Goal: Information Seeking & Learning: Find specific page/section

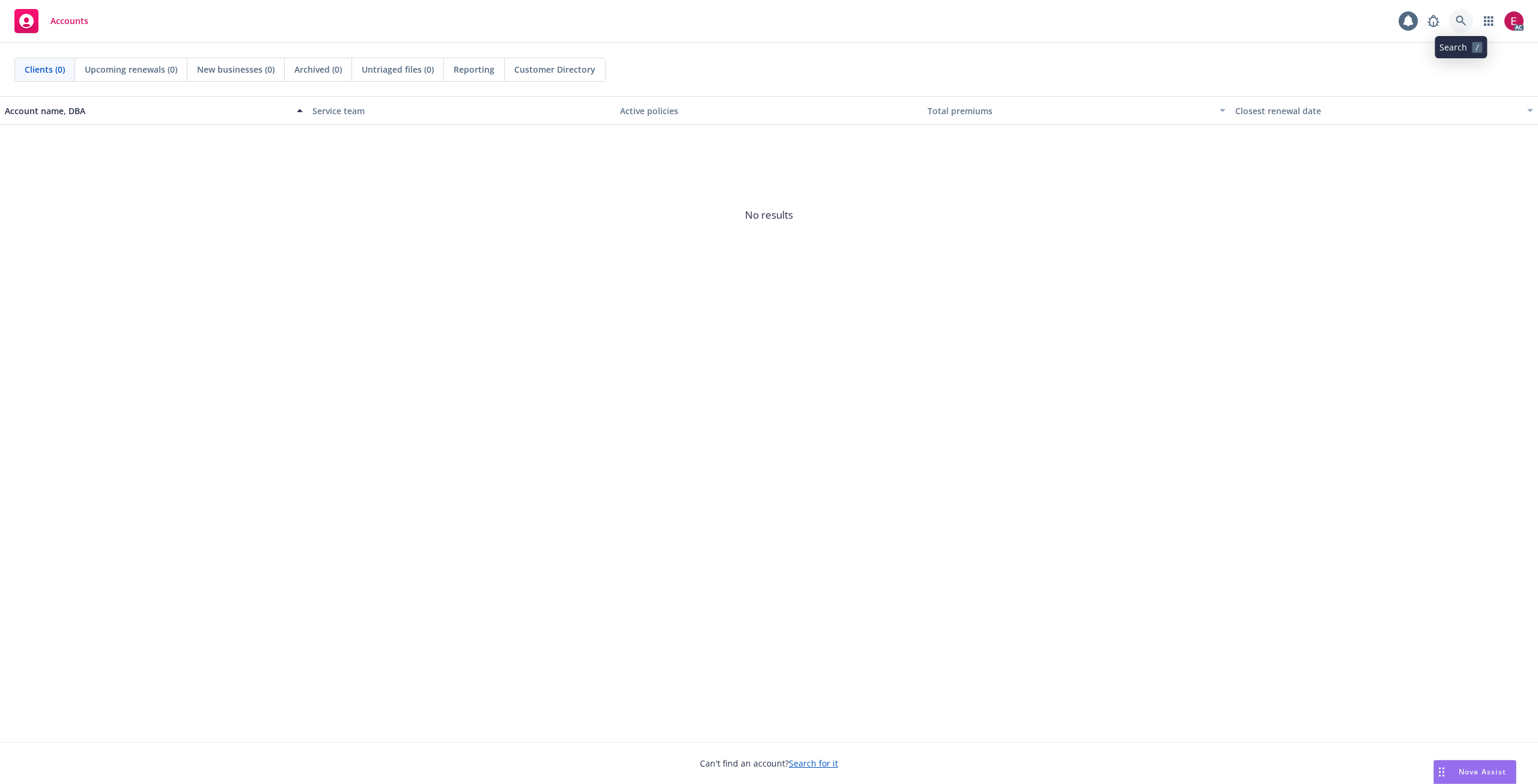
click at [1454, 26] on link at bounding box center [1461, 21] width 24 height 24
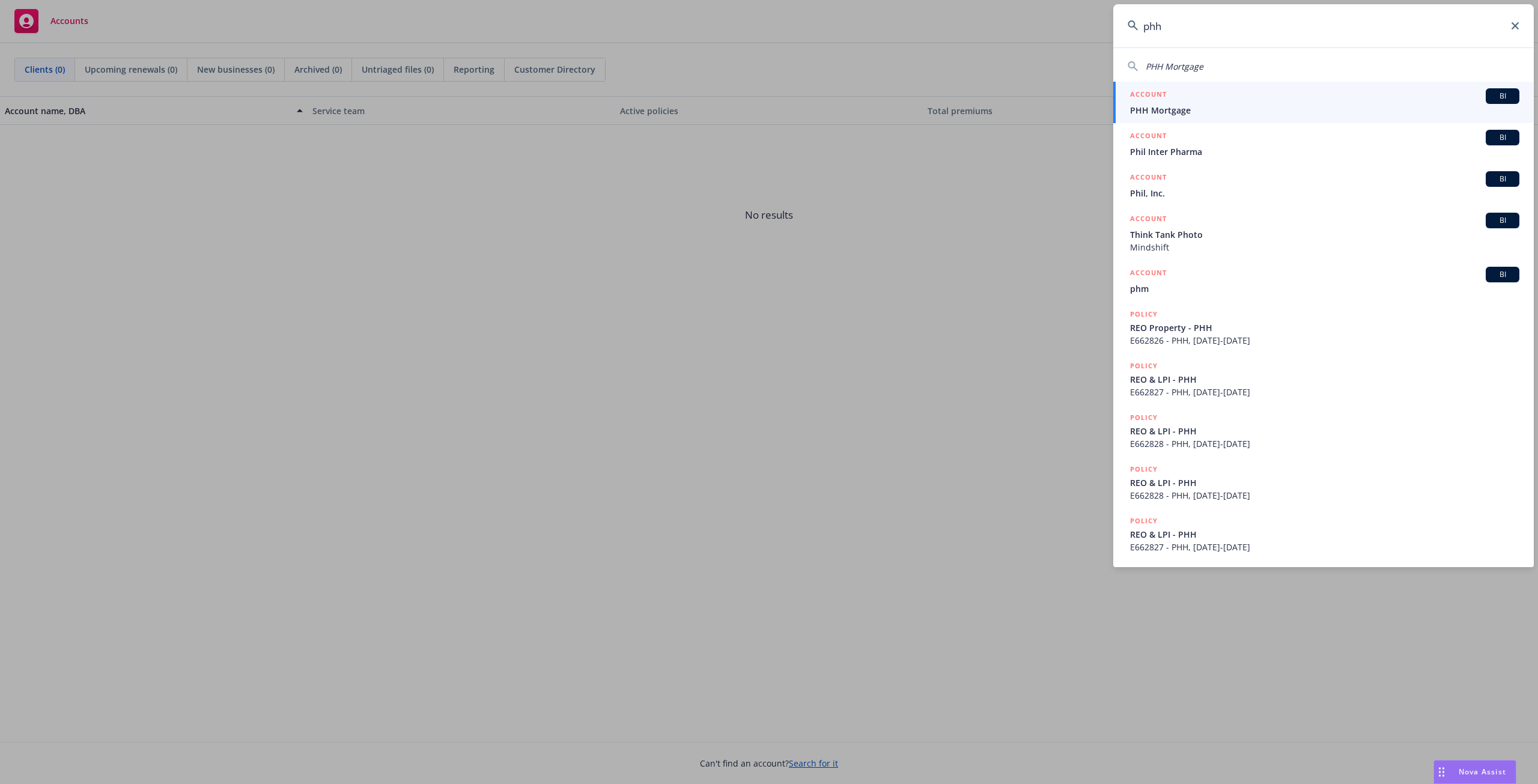
type input "phh"
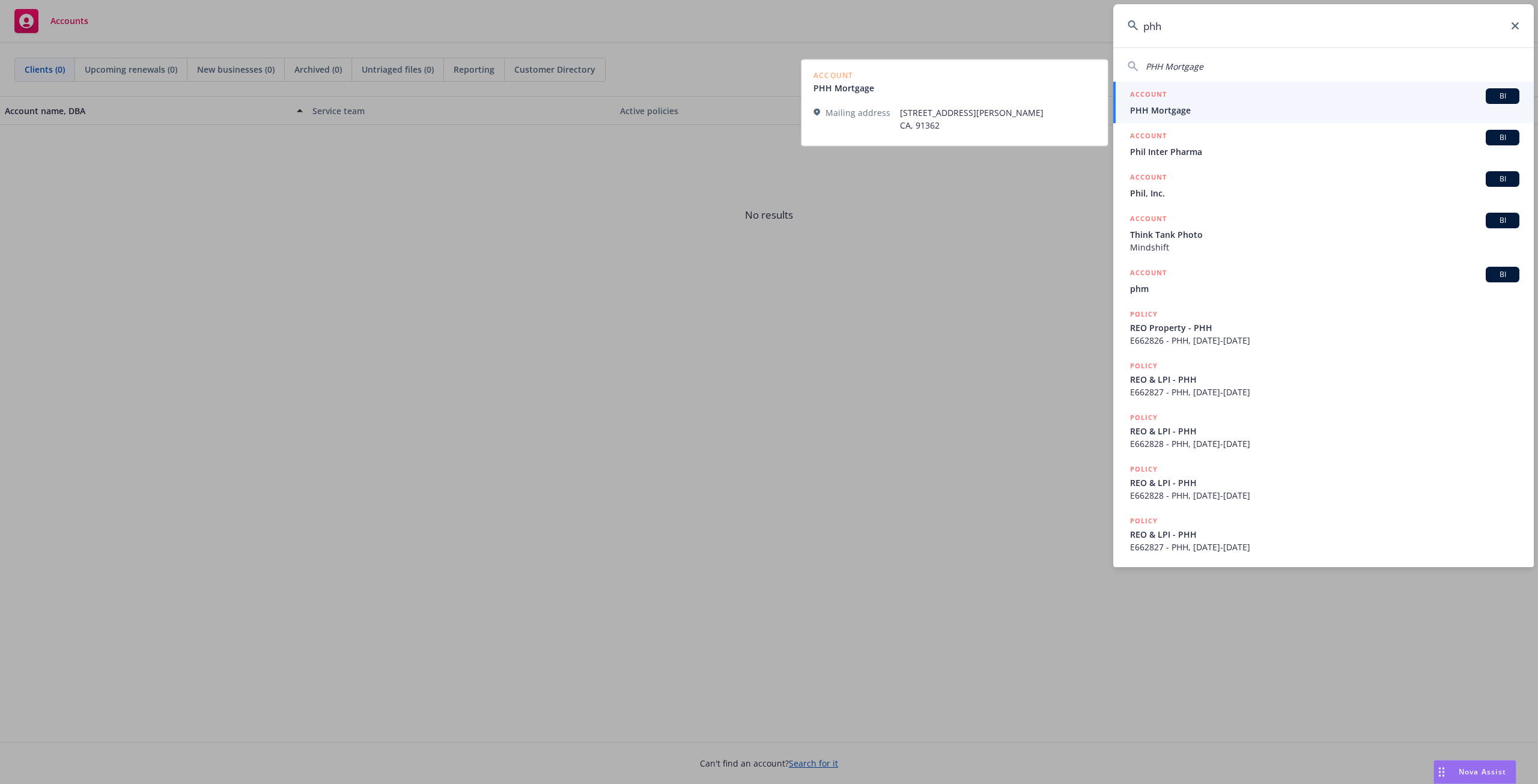
click at [1260, 103] on div "ACCOUNT BI" at bounding box center [1325, 96] width 389 height 15
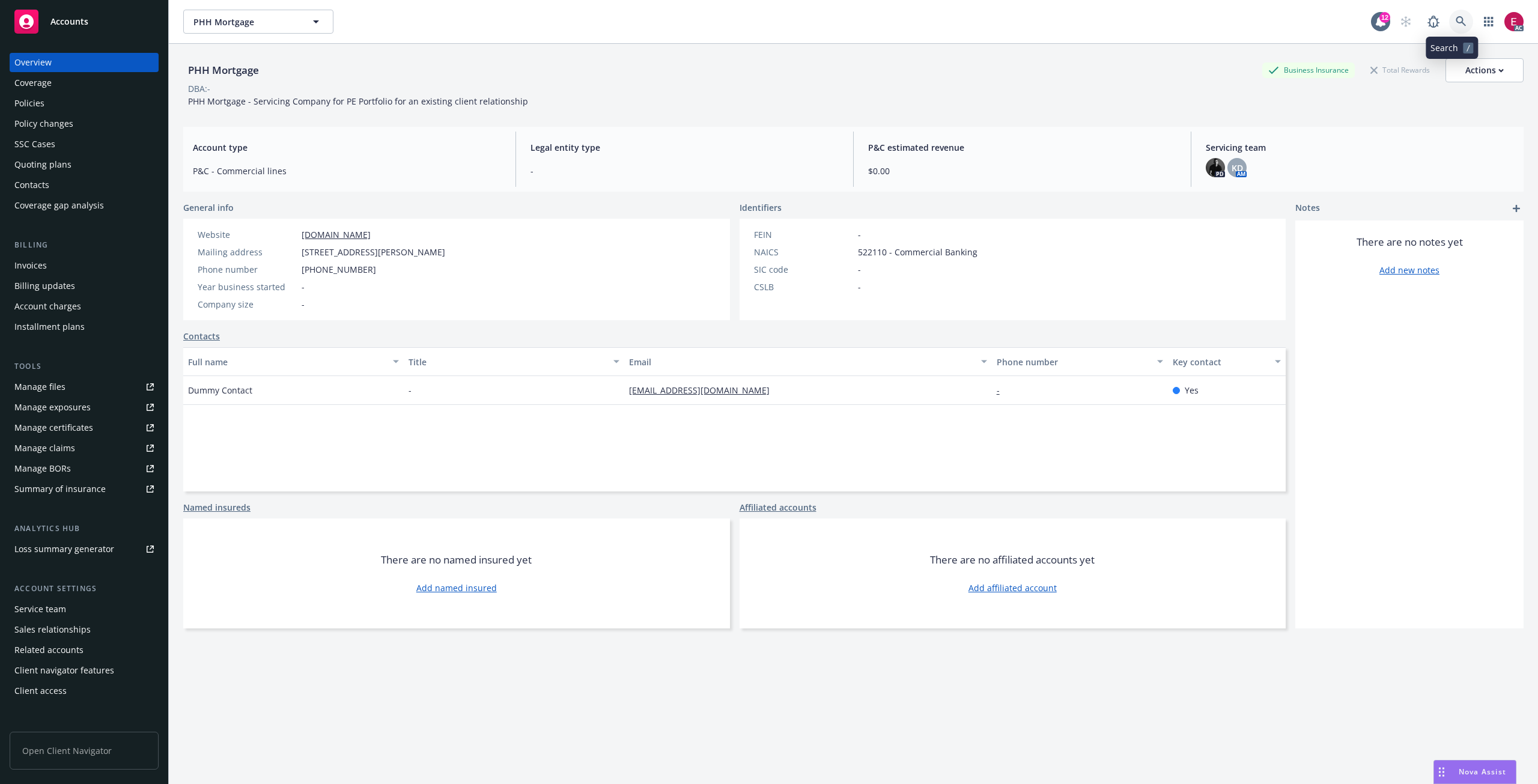
click at [1451, 13] on link at bounding box center [1461, 22] width 24 height 24
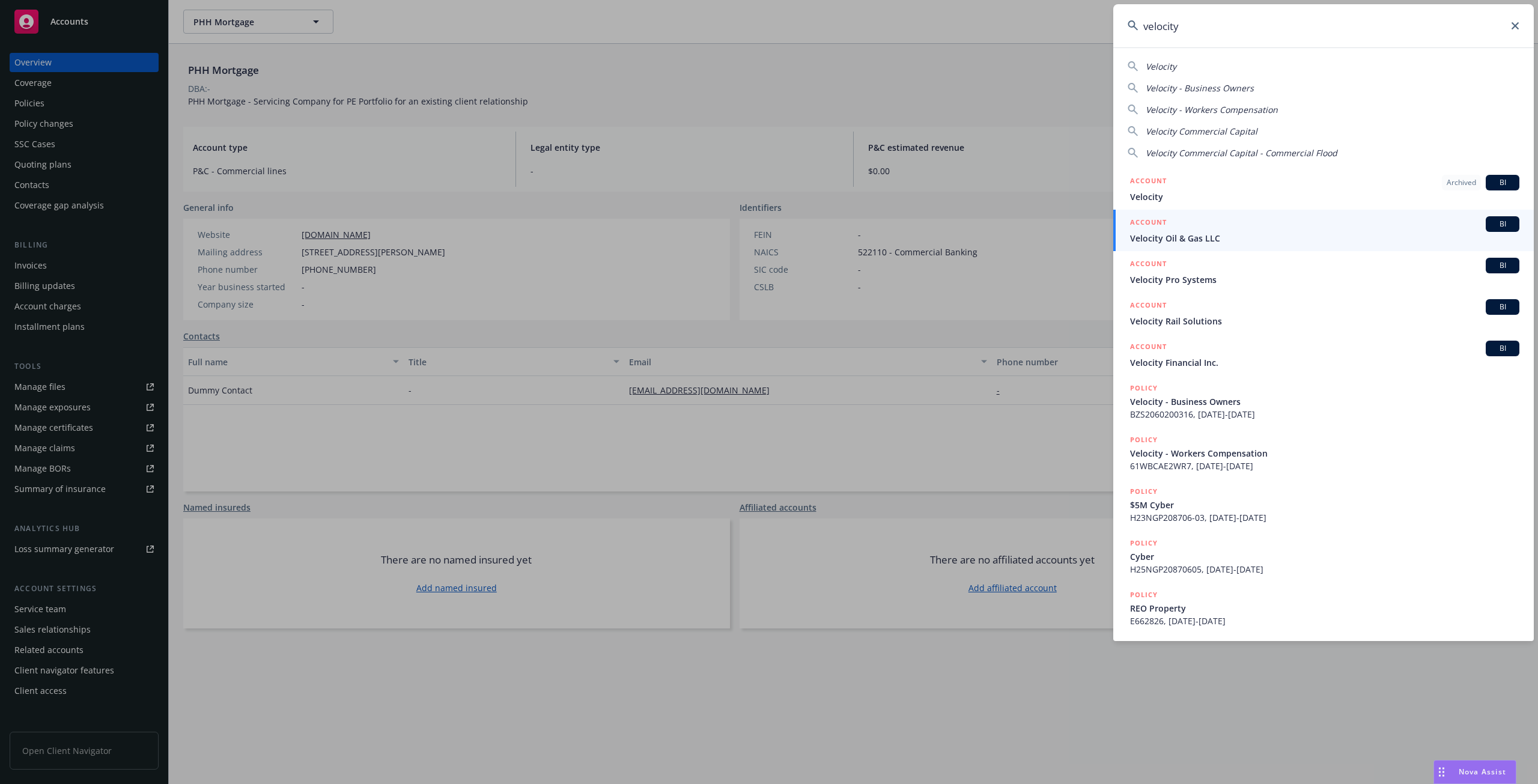
type input "velocity"
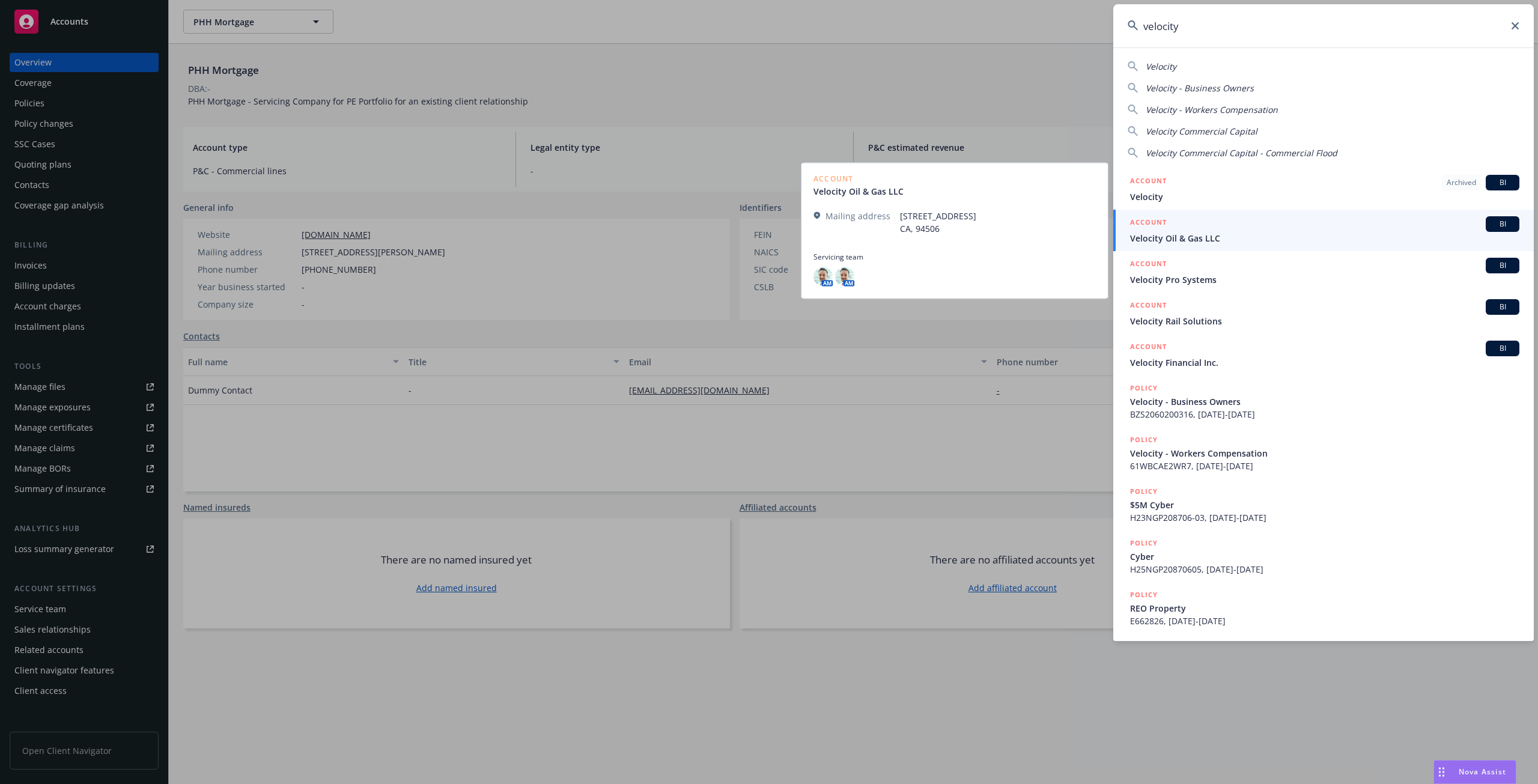
click at [1208, 238] on span "Velocity Oil & Gas LLC" at bounding box center [1325, 238] width 389 height 13
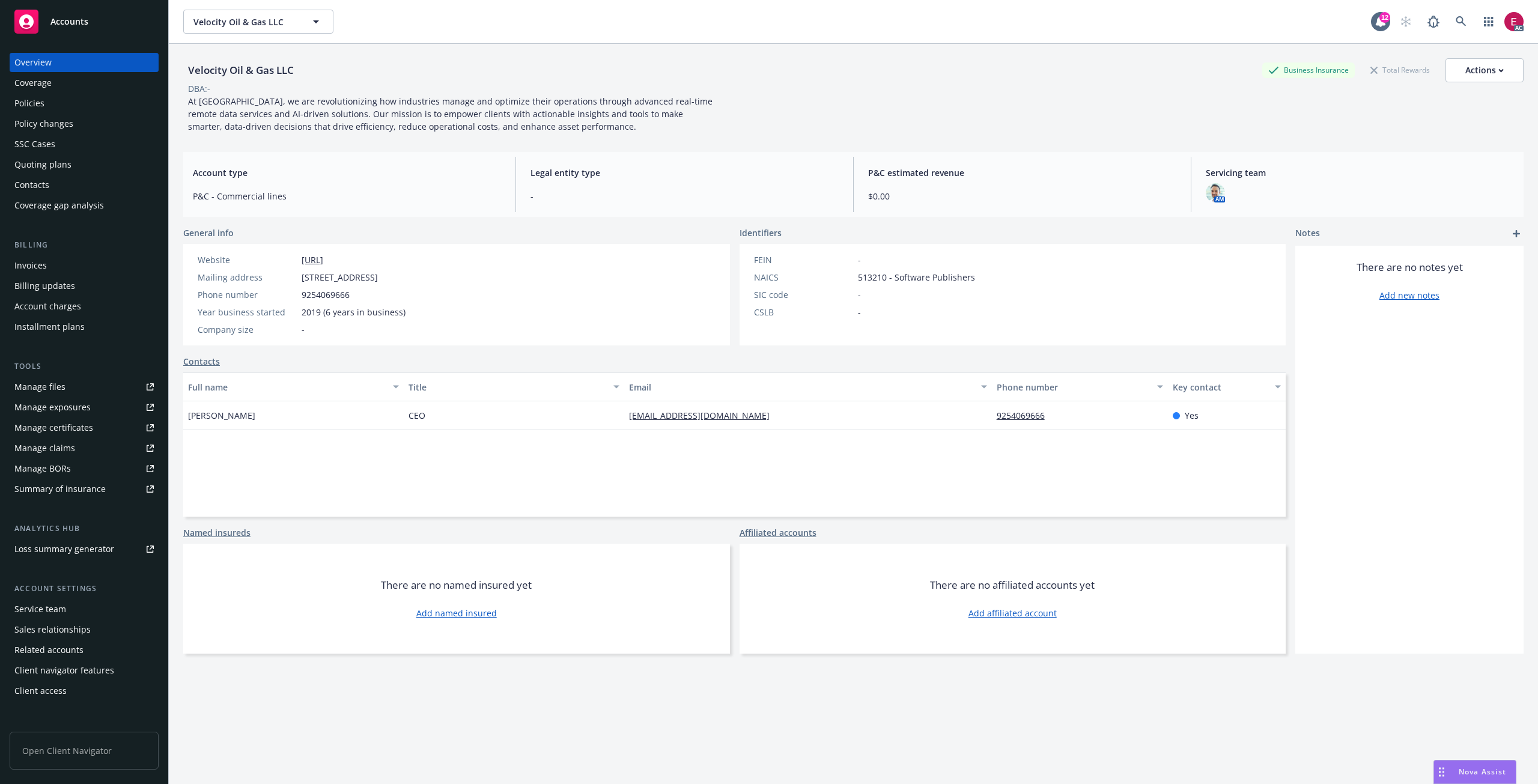
click at [50, 272] on div "Invoices" at bounding box center [84, 266] width 139 height 19
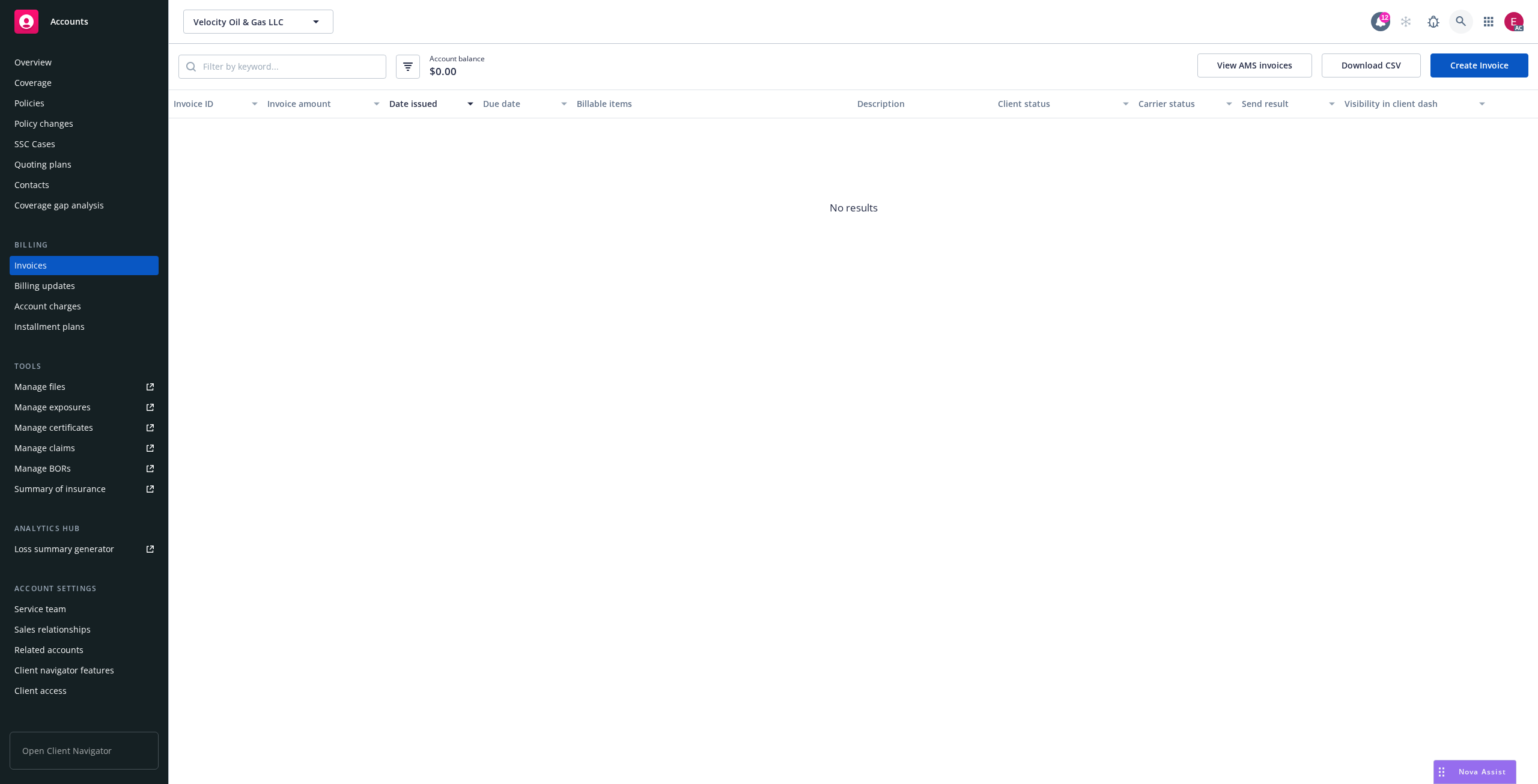
click at [1465, 11] on link at bounding box center [1461, 22] width 24 height 24
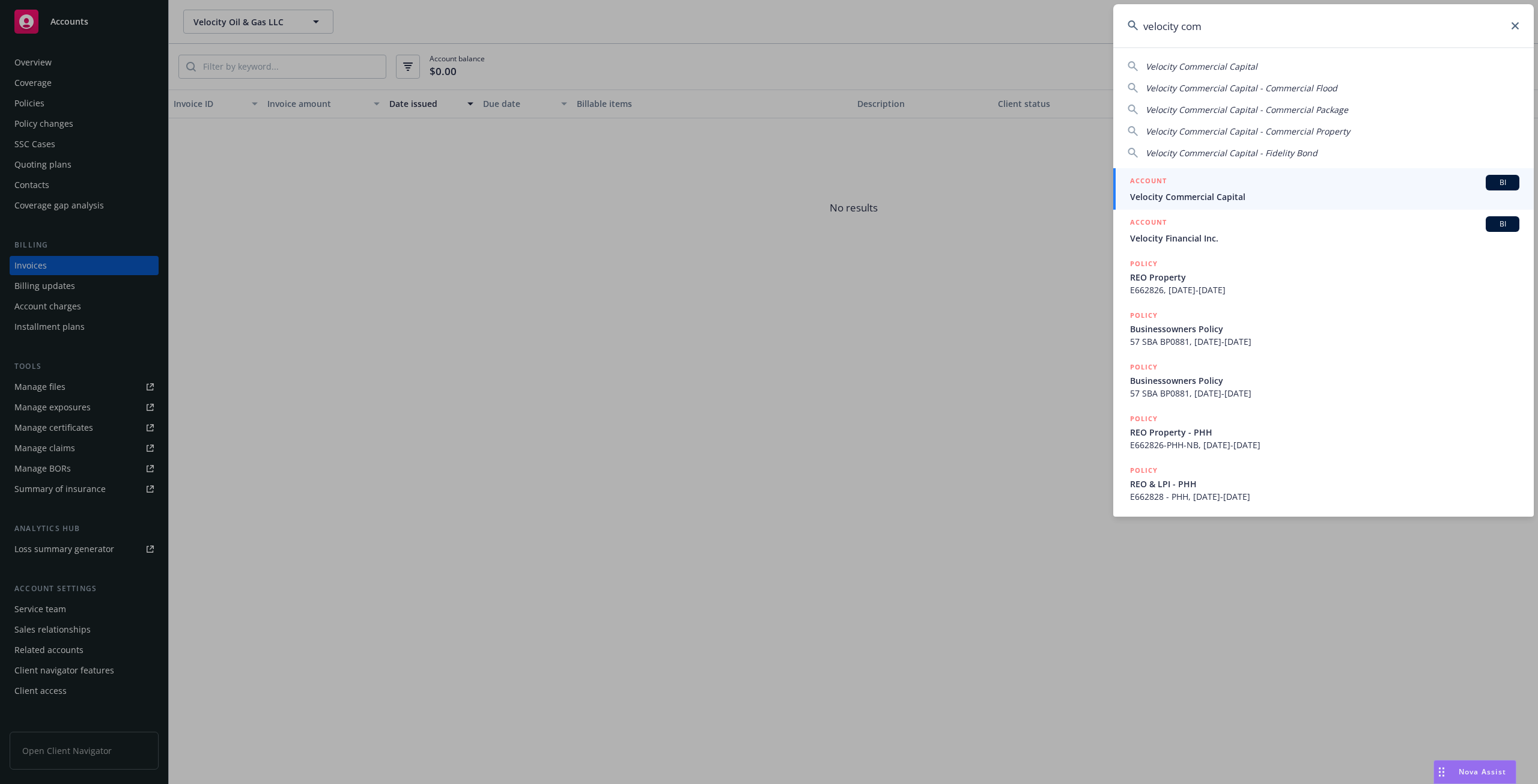
type input "velocity com"
click at [1197, 191] on span "Velocity Commercial Capital" at bounding box center [1325, 197] width 389 height 13
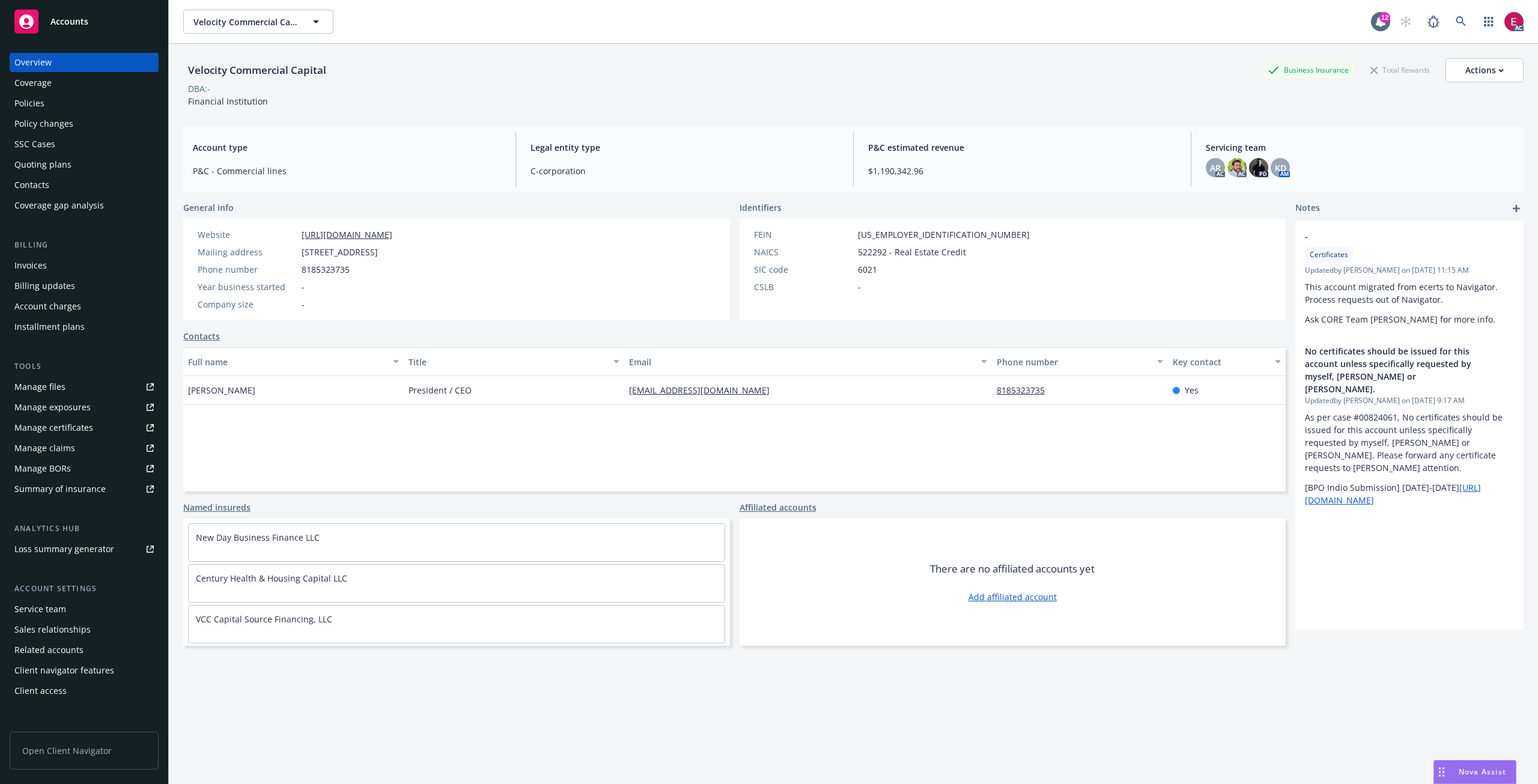
click at [59, 110] on div "Policies" at bounding box center [84, 104] width 139 height 19
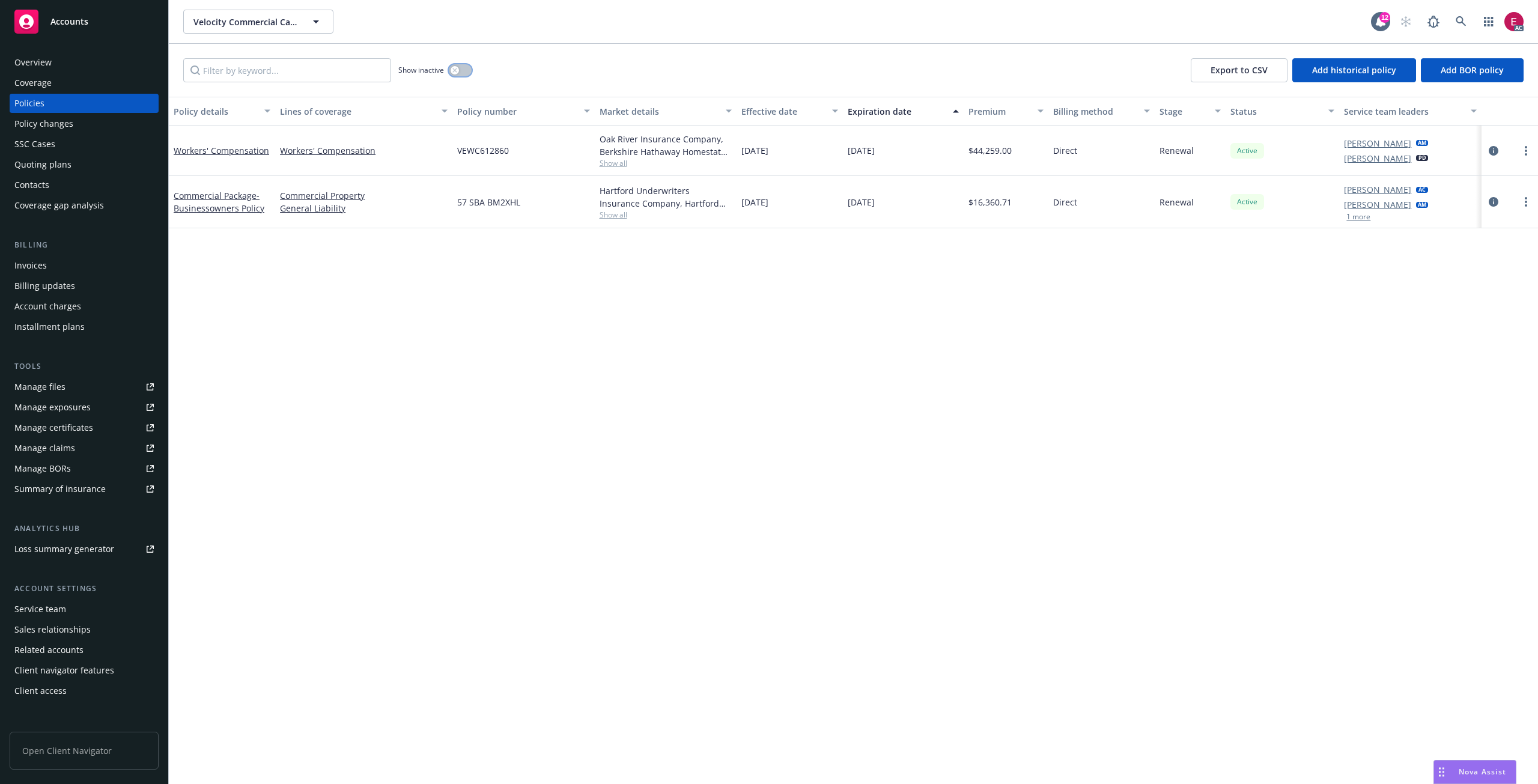
click at [464, 68] on button "button" at bounding box center [461, 70] width 23 height 12
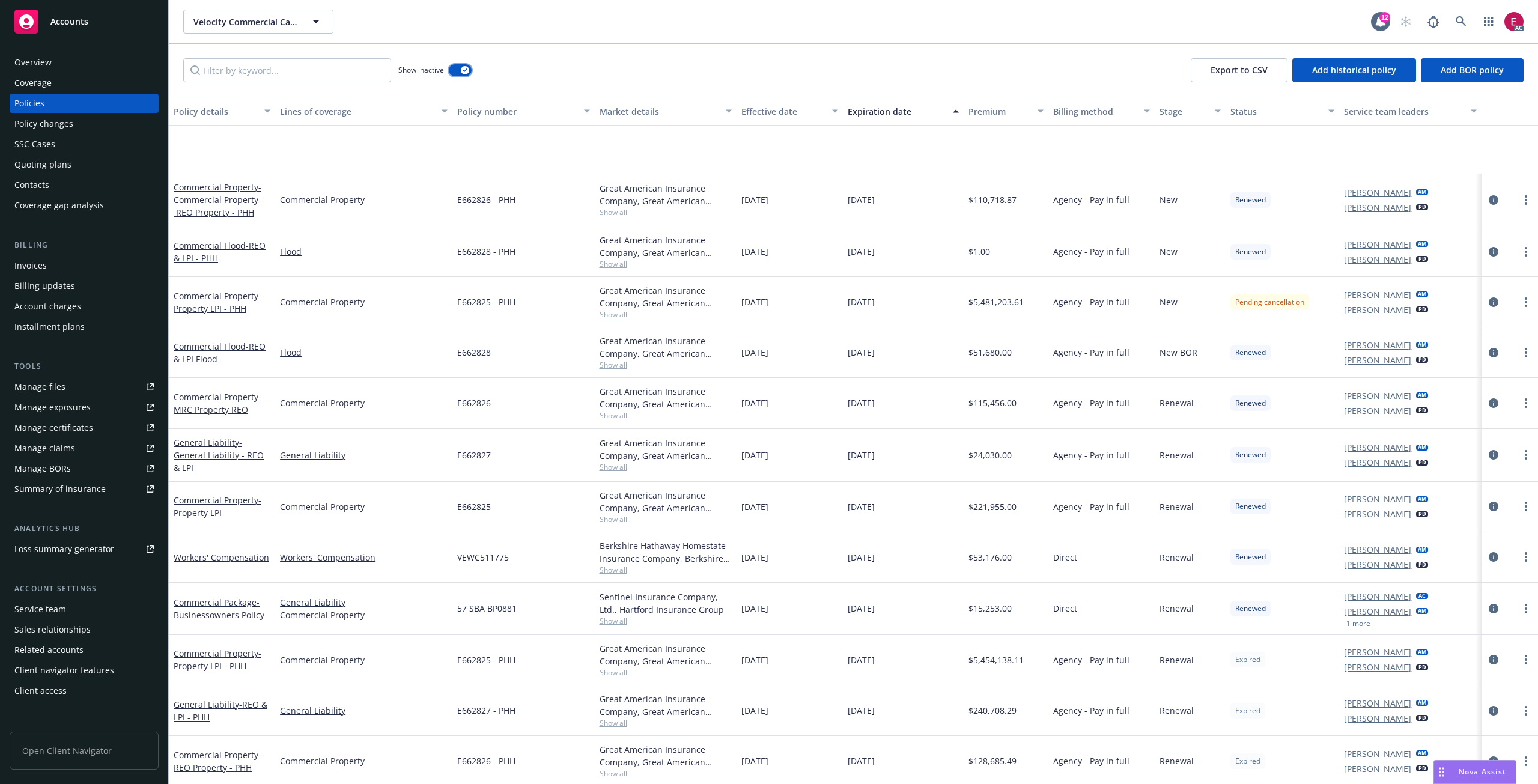
scroll to position [902, 0]
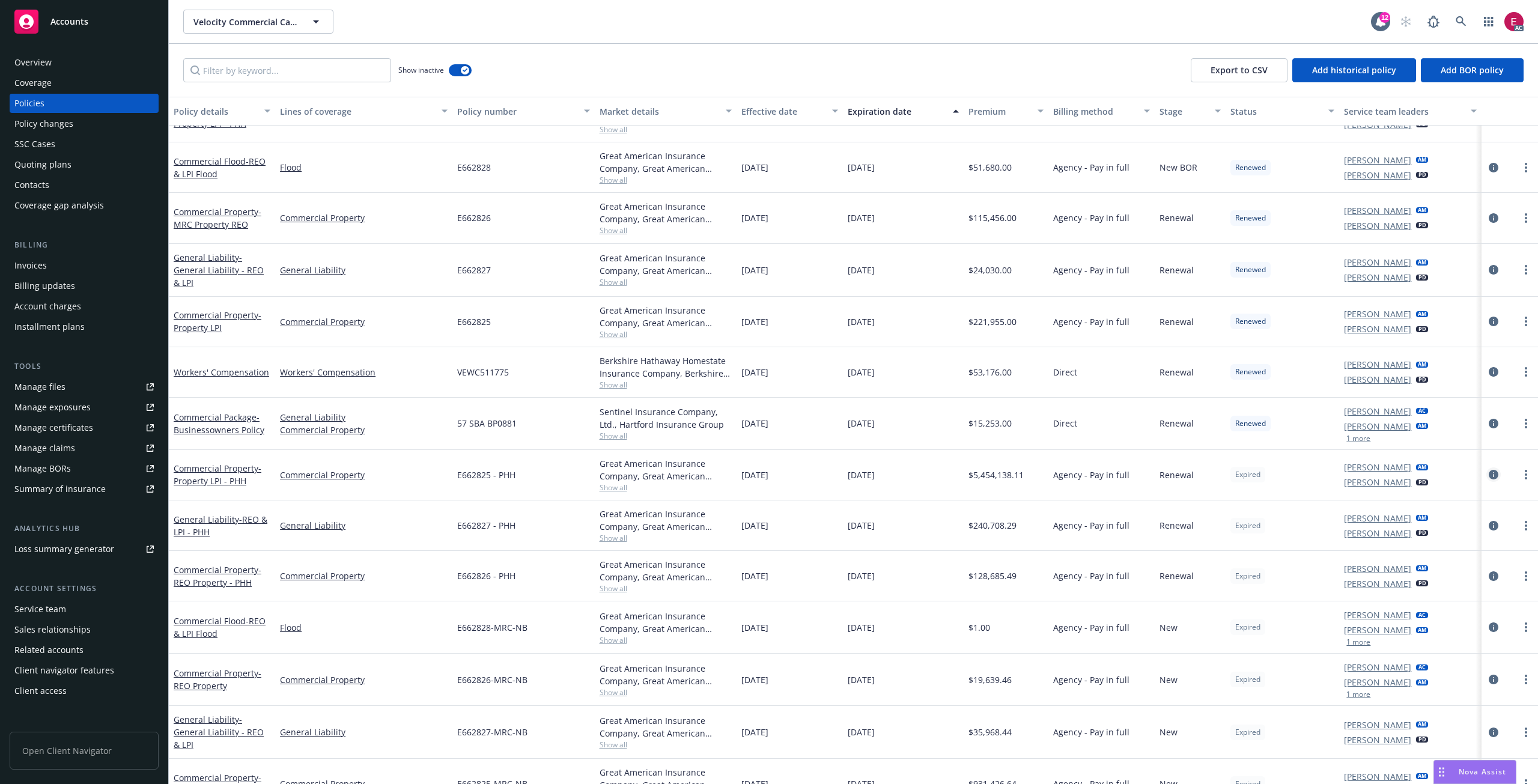
click at [1489, 472] on icon "circleInformation" at bounding box center [1493, 474] width 10 height 10
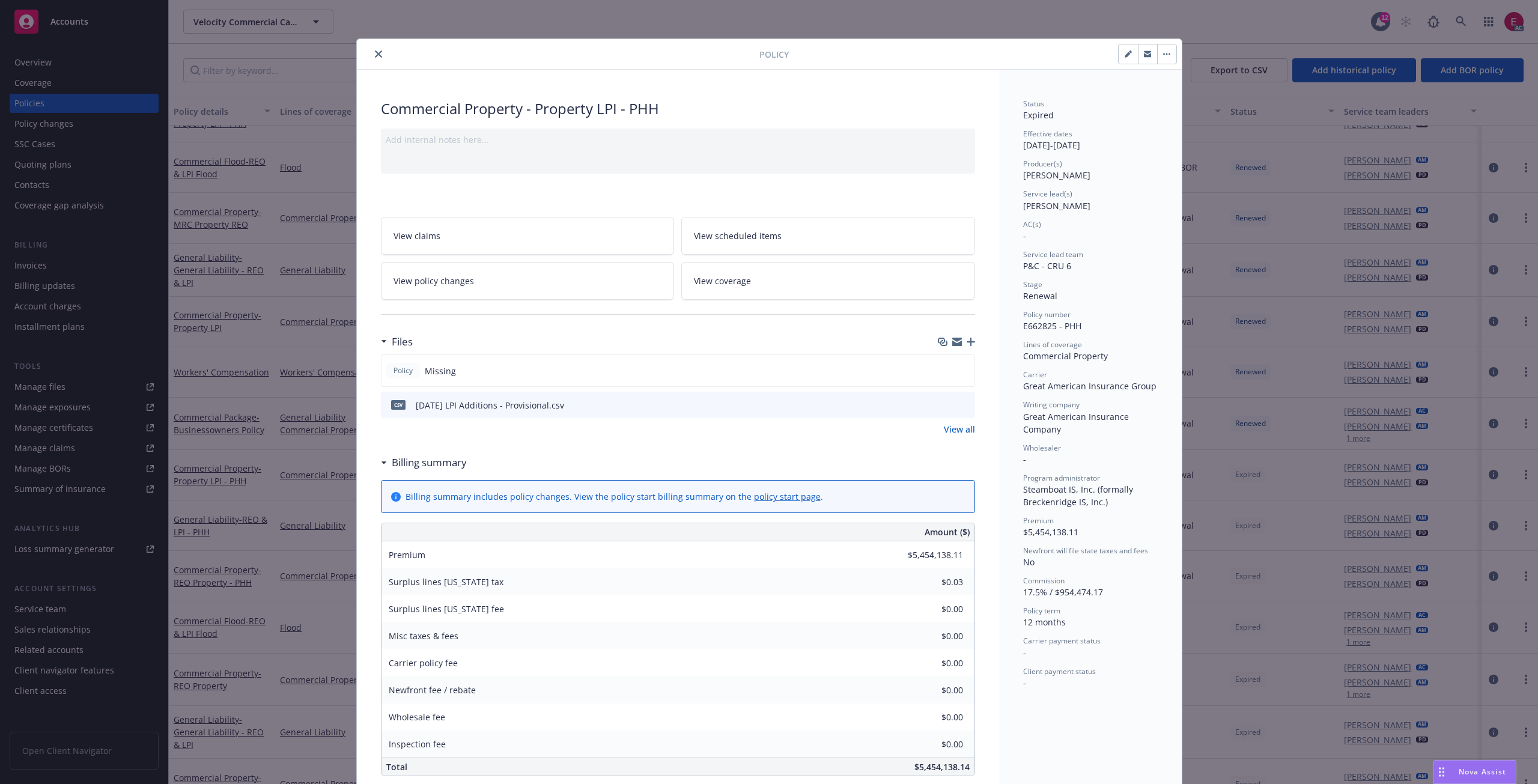
click at [375, 57] on icon "close" at bounding box center [378, 54] width 7 height 7
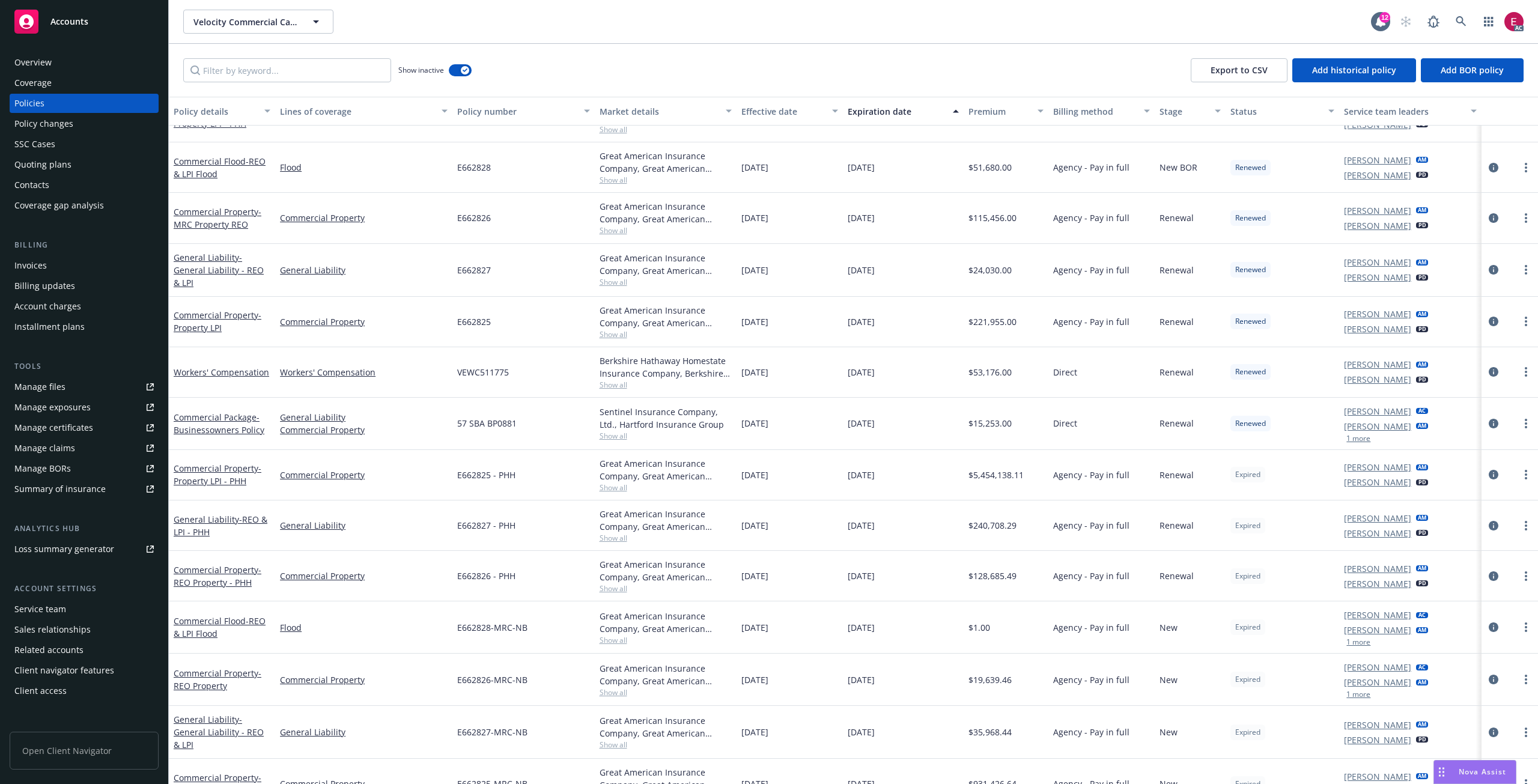
click at [44, 263] on div "Invoices" at bounding box center [31, 266] width 32 height 19
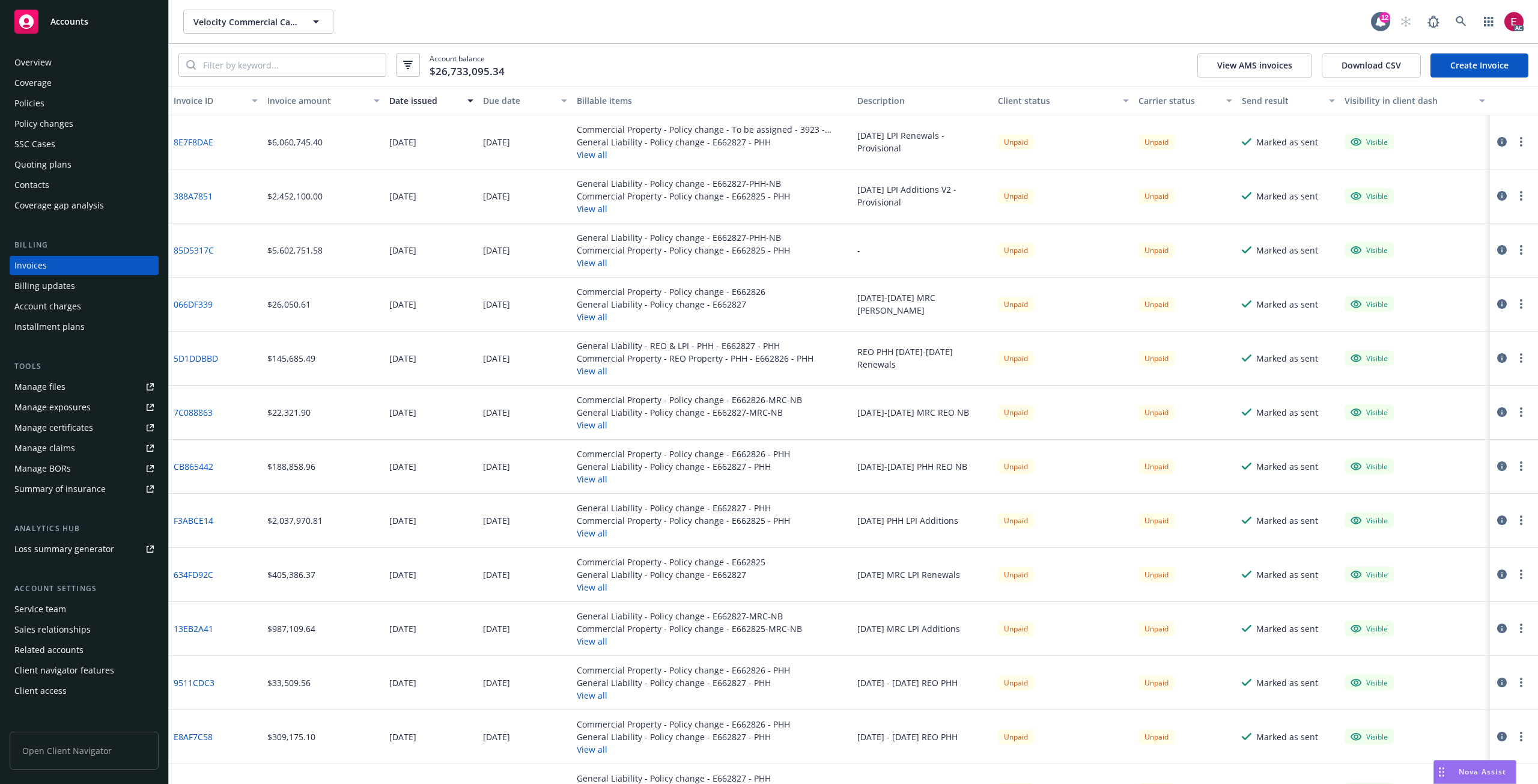
scroll to position [60, 0]
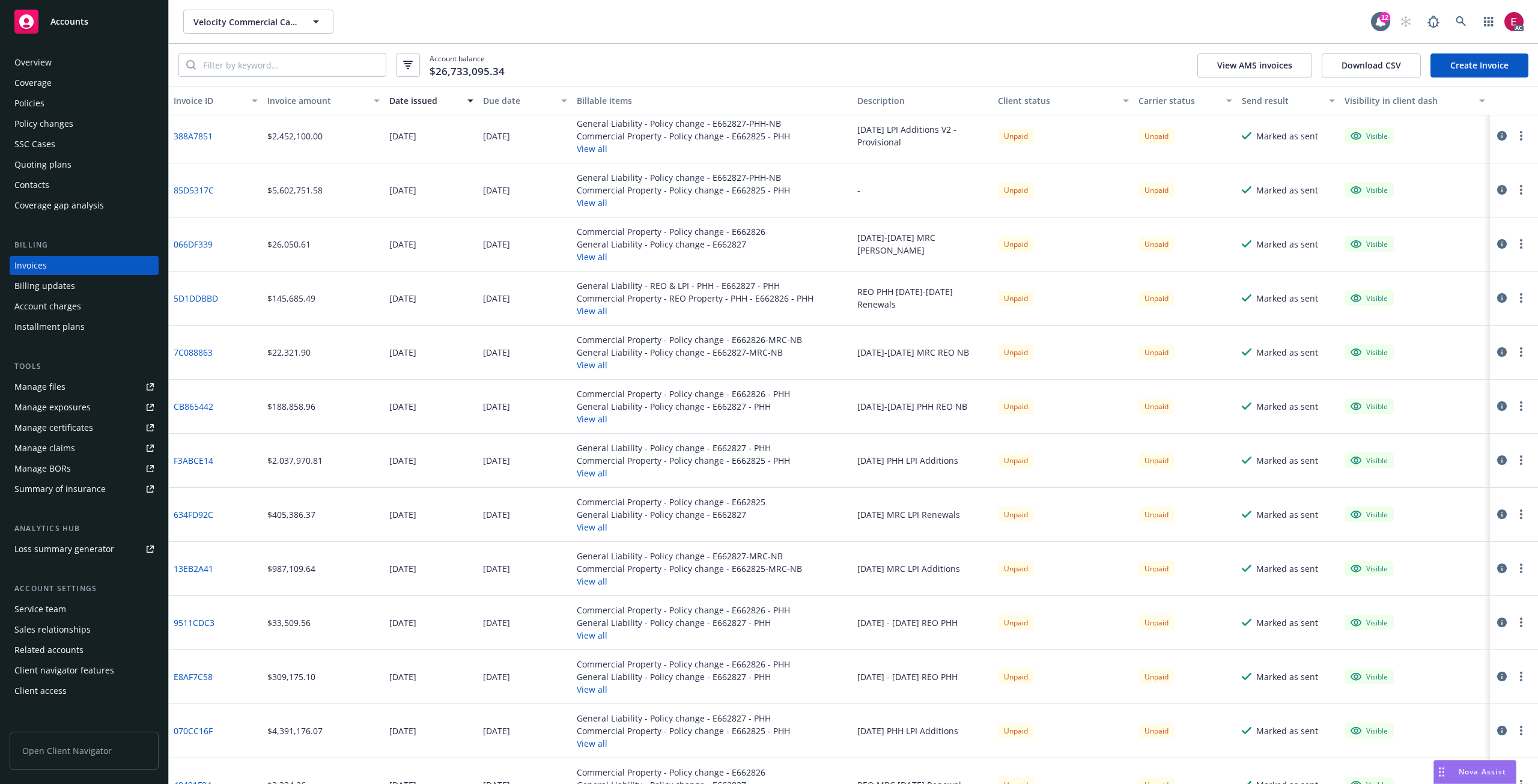
click at [195, 455] on link "F3ABCE14" at bounding box center [193, 461] width 40 height 13
click at [1460, 19] on icon at bounding box center [1461, 21] width 11 height 11
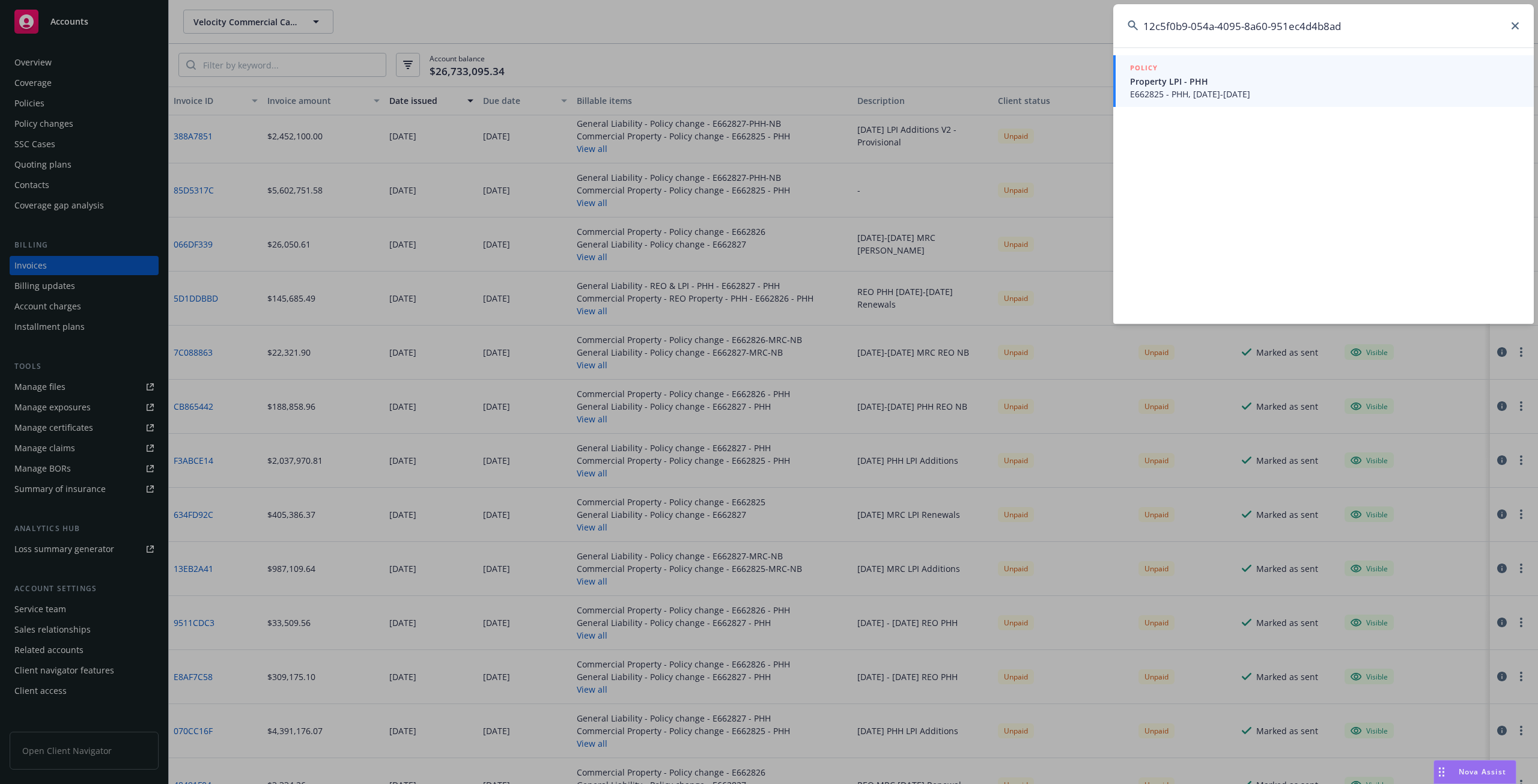
type input "12c5f0b9-054a-4095-8a60-951ec4d4b8ad"
click at [1172, 84] on span "Property LPI - PHH" at bounding box center [1325, 82] width 389 height 13
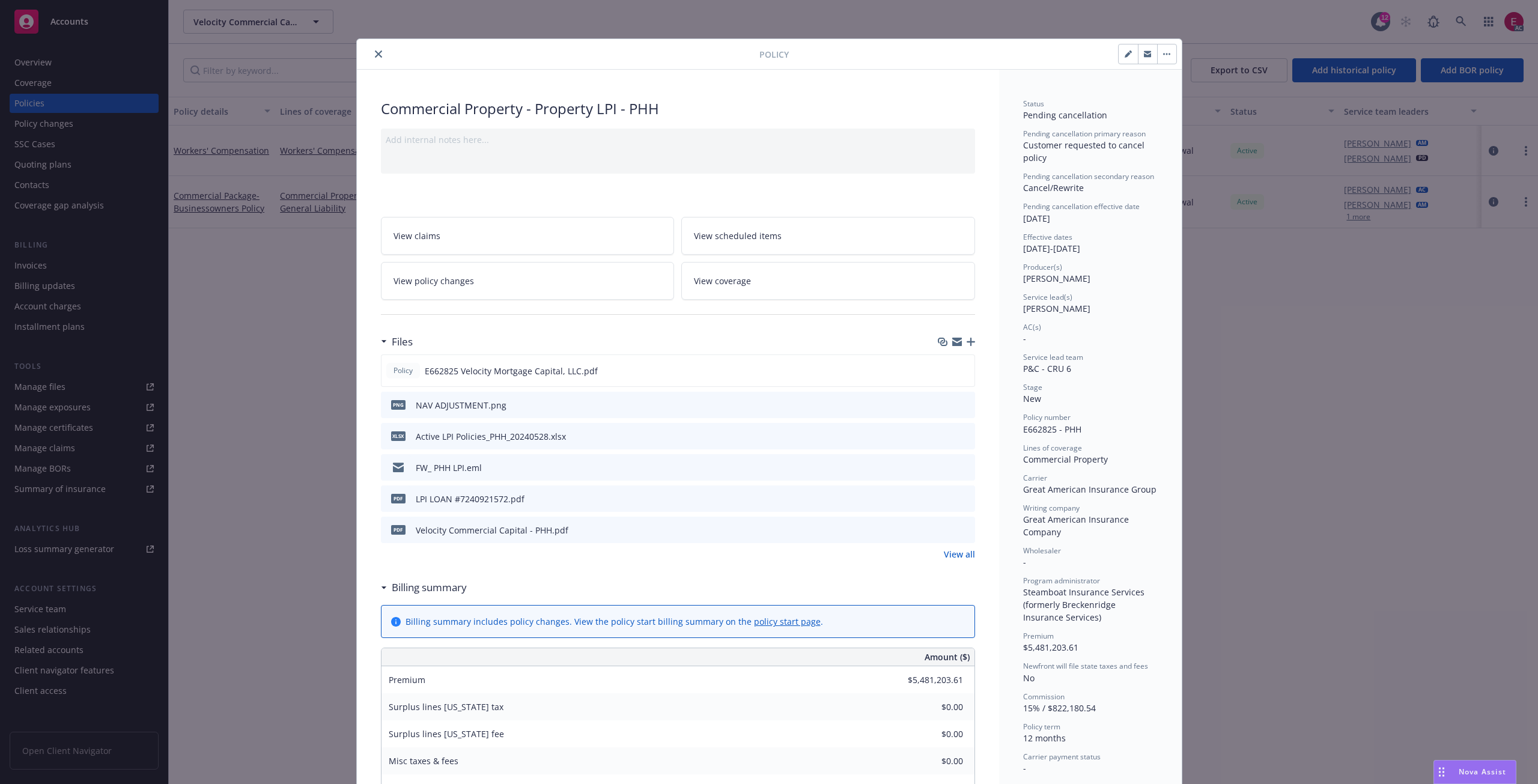
click at [1115, 249] on div "Effective dates 08/01/2023 - 08/01/2024" at bounding box center [1090, 243] width 135 height 23
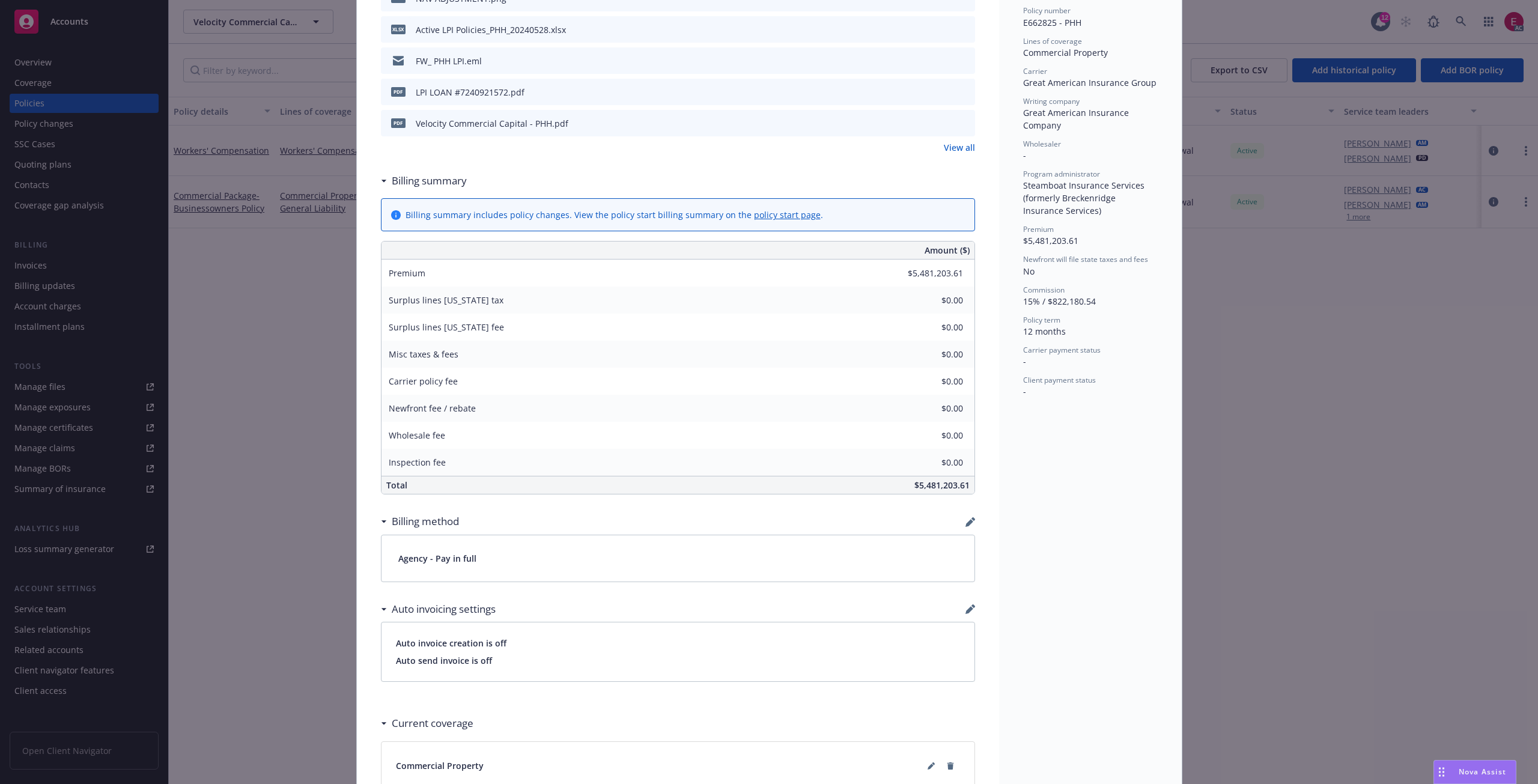
scroll to position [180, 0]
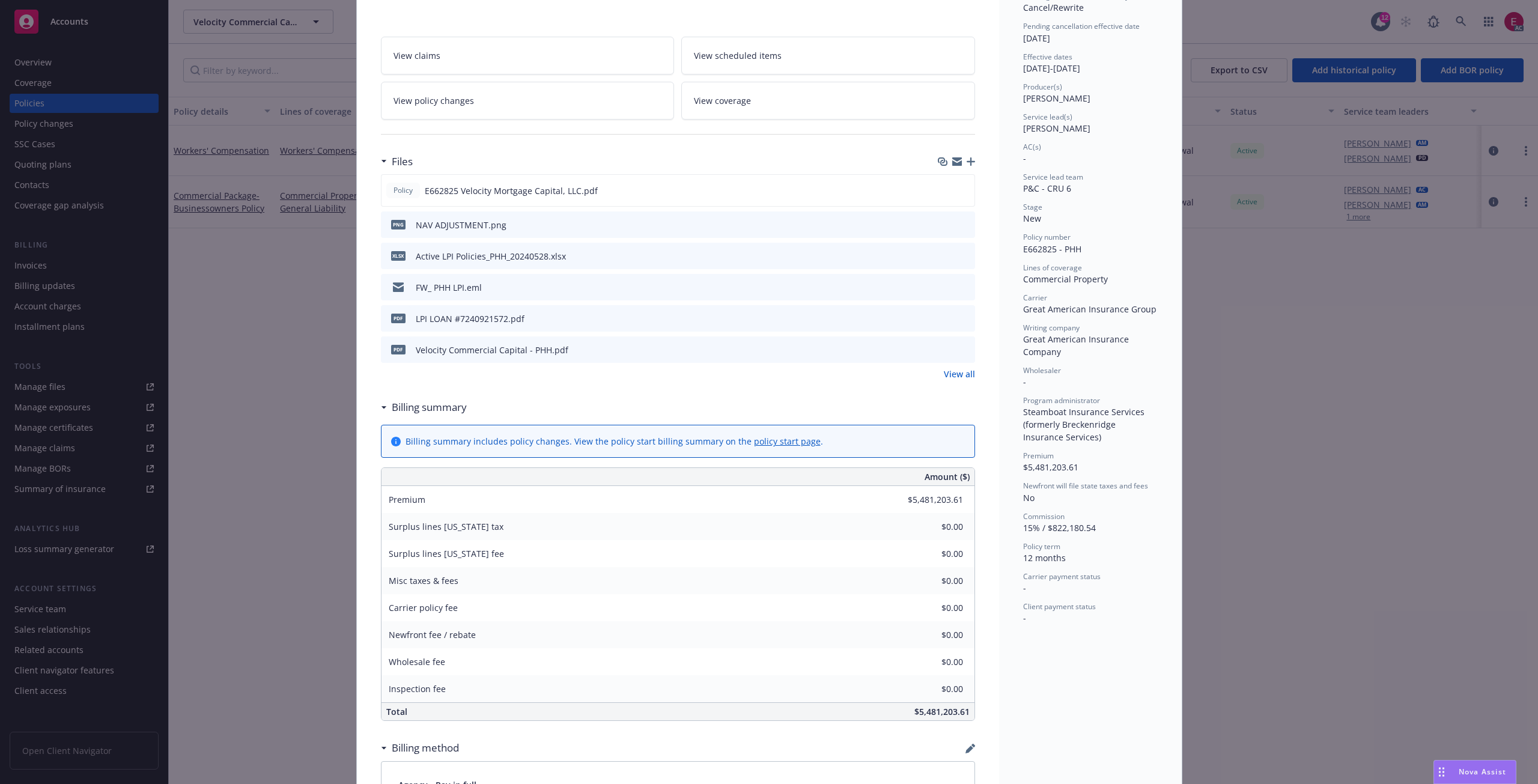
click at [463, 107] on link "View policy changes" at bounding box center [528, 101] width 293 height 38
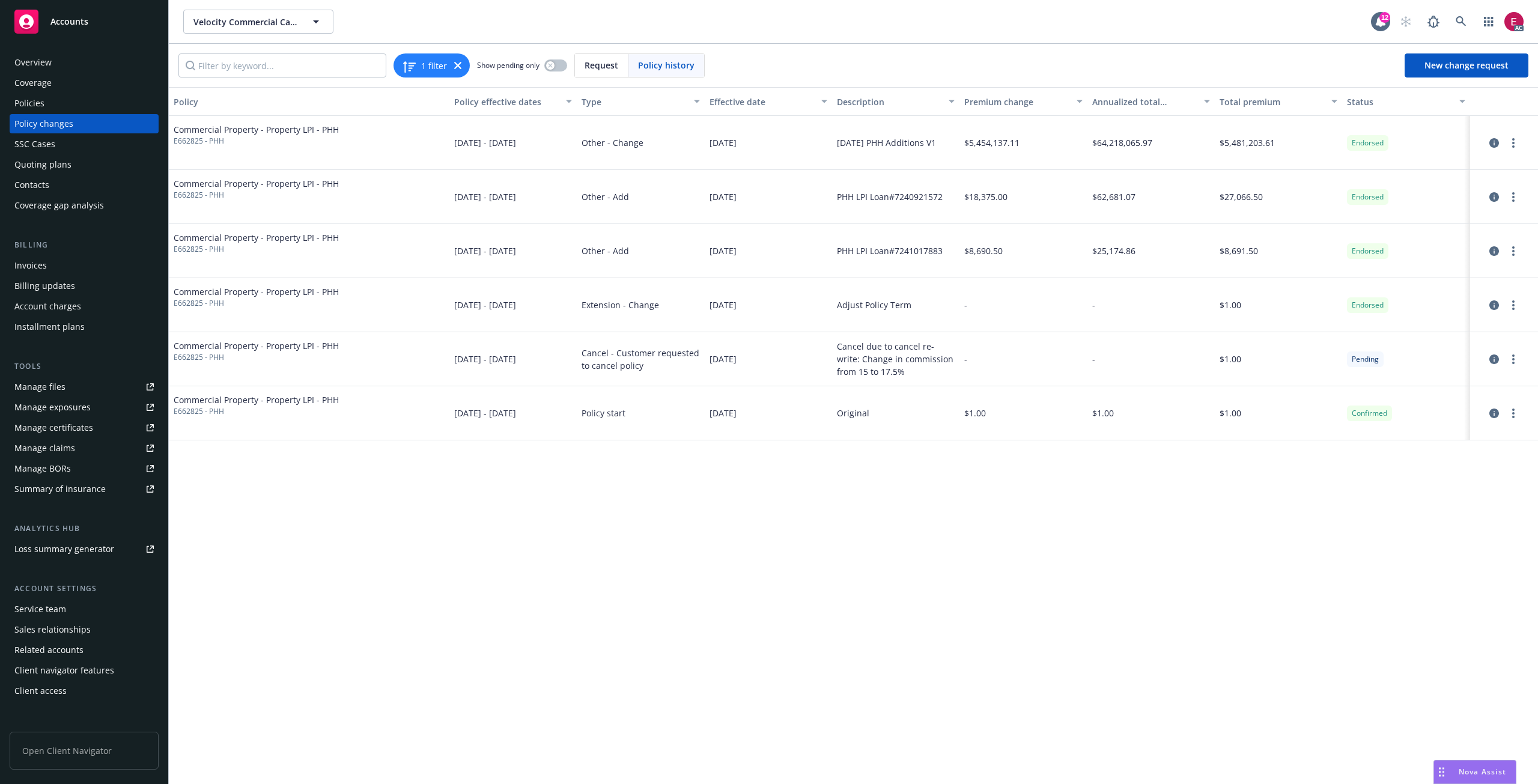
drag, startPoint x: 768, startPoint y: 315, endPoint x: 706, endPoint y: 307, distance: 62.5
click at [706, 307] on div "12/31/2023" at bounding box center [768, 305] width 127 height 54
drag, startPoint x: 1005, startPoint y: 136, endPoint x: 1055, endPoint y: 149, distance: 51.7
click at [1005, 135] on div "$5,454,137.11" at bounding box center [1022, 143] width 127 height 54
drag, startPoint x: 1056, startPoint y: 150, endPoint x: 688, endPoint y: 147, distance: 368.0
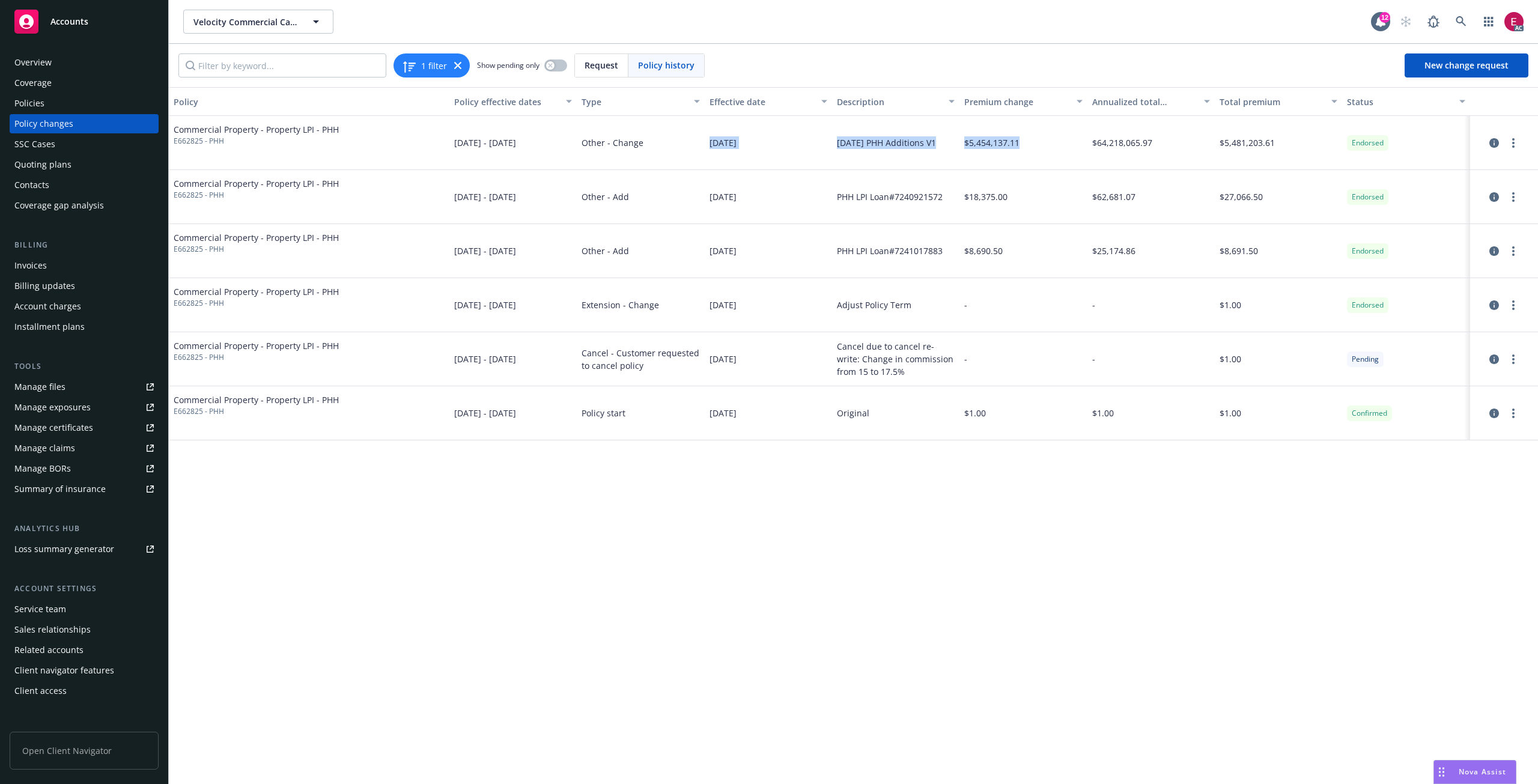
click at [688, 147] on div "Commercial Property - Property LPI - PHH E662825 - PHH 08/01/2023 - 08/01/2024 …" at bounding box center [853, 143] width 1369 height 54
click at [83, 122] on div "Policy changes" at bounding box center [84, 124] width 139 height 19
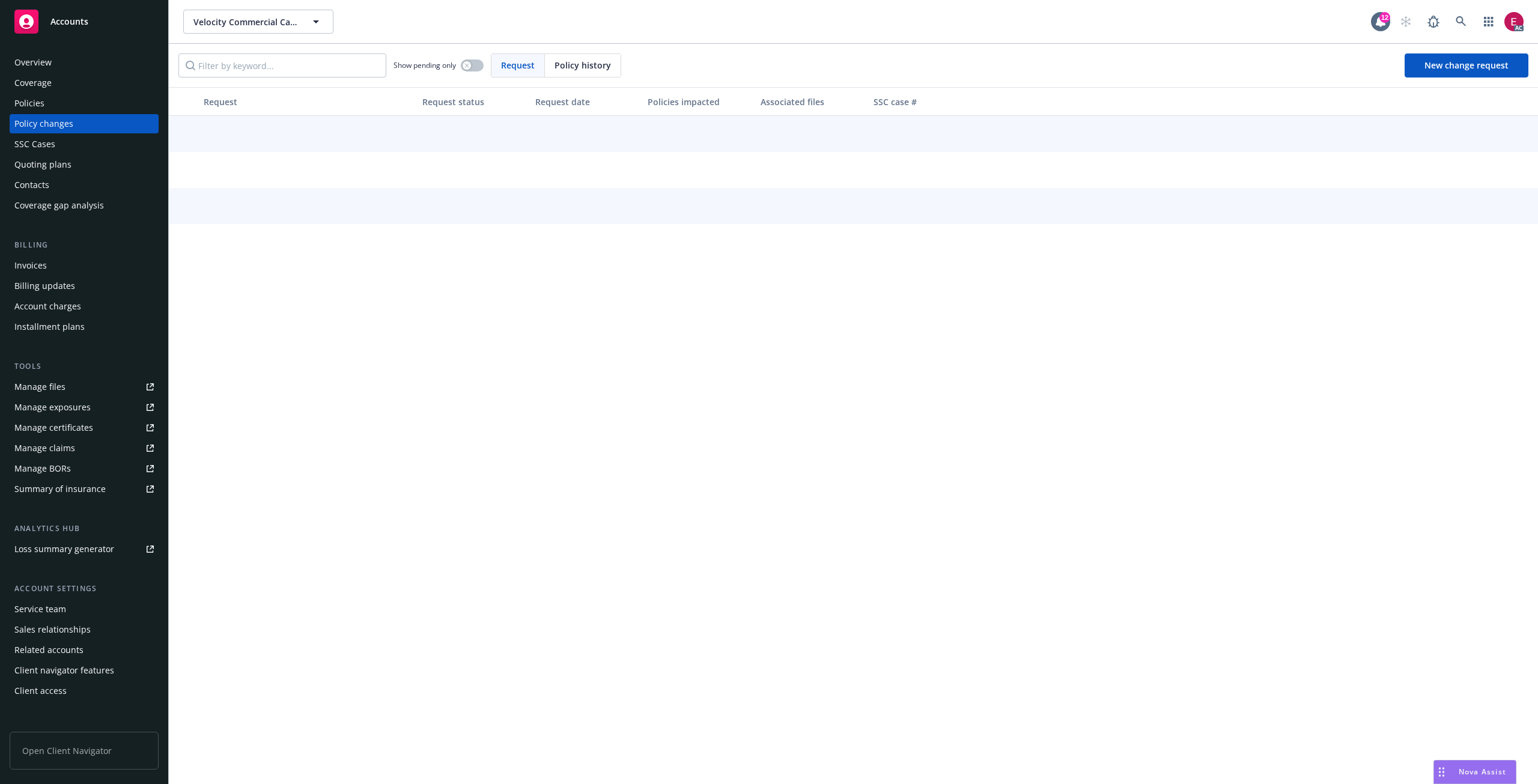
click at [42, 103] on div "Policies" at bounding box center [29, 104] width 30 height 19
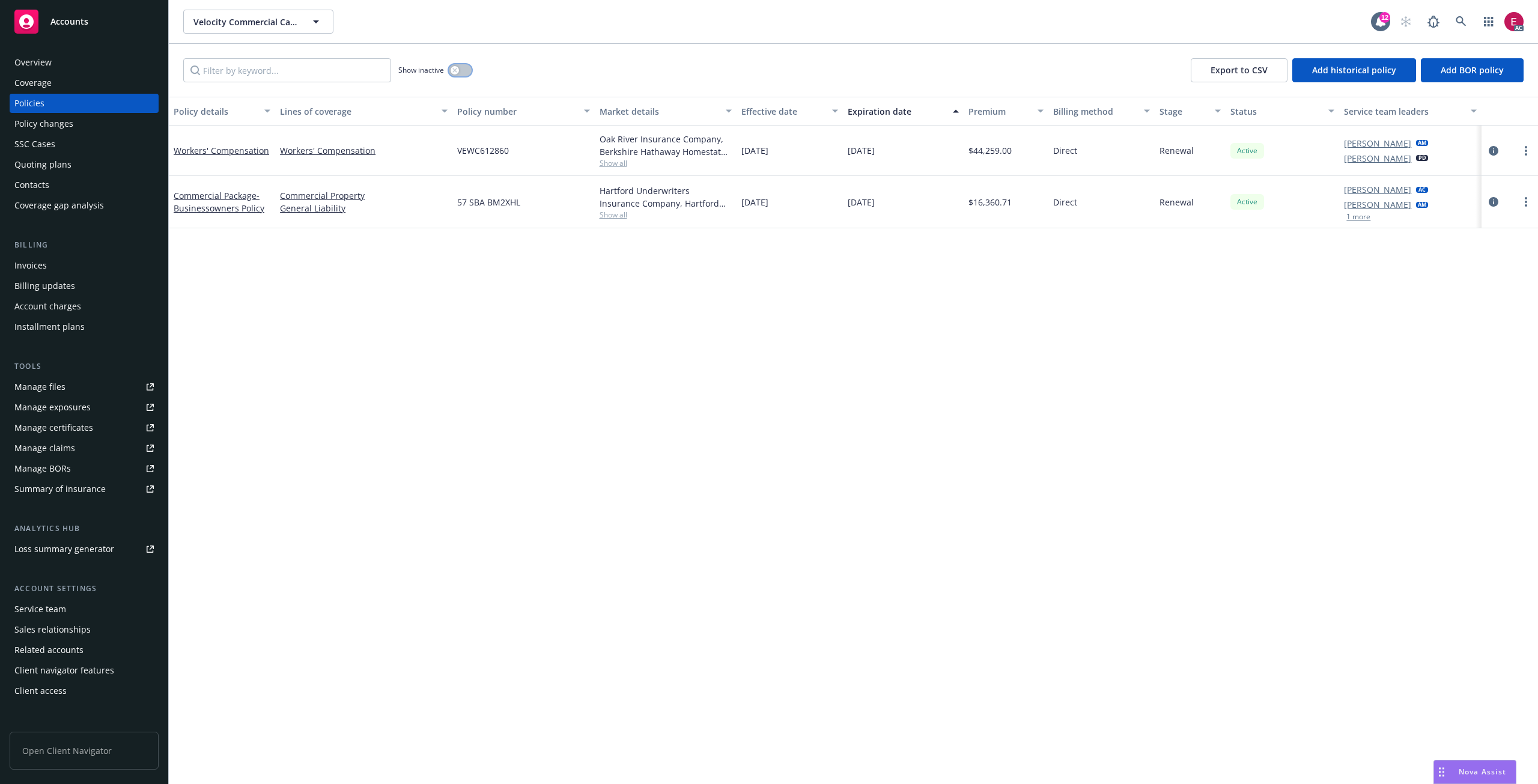
click at [469, 74] on button "button" at bounding box center [461, 70] width 23 height 12
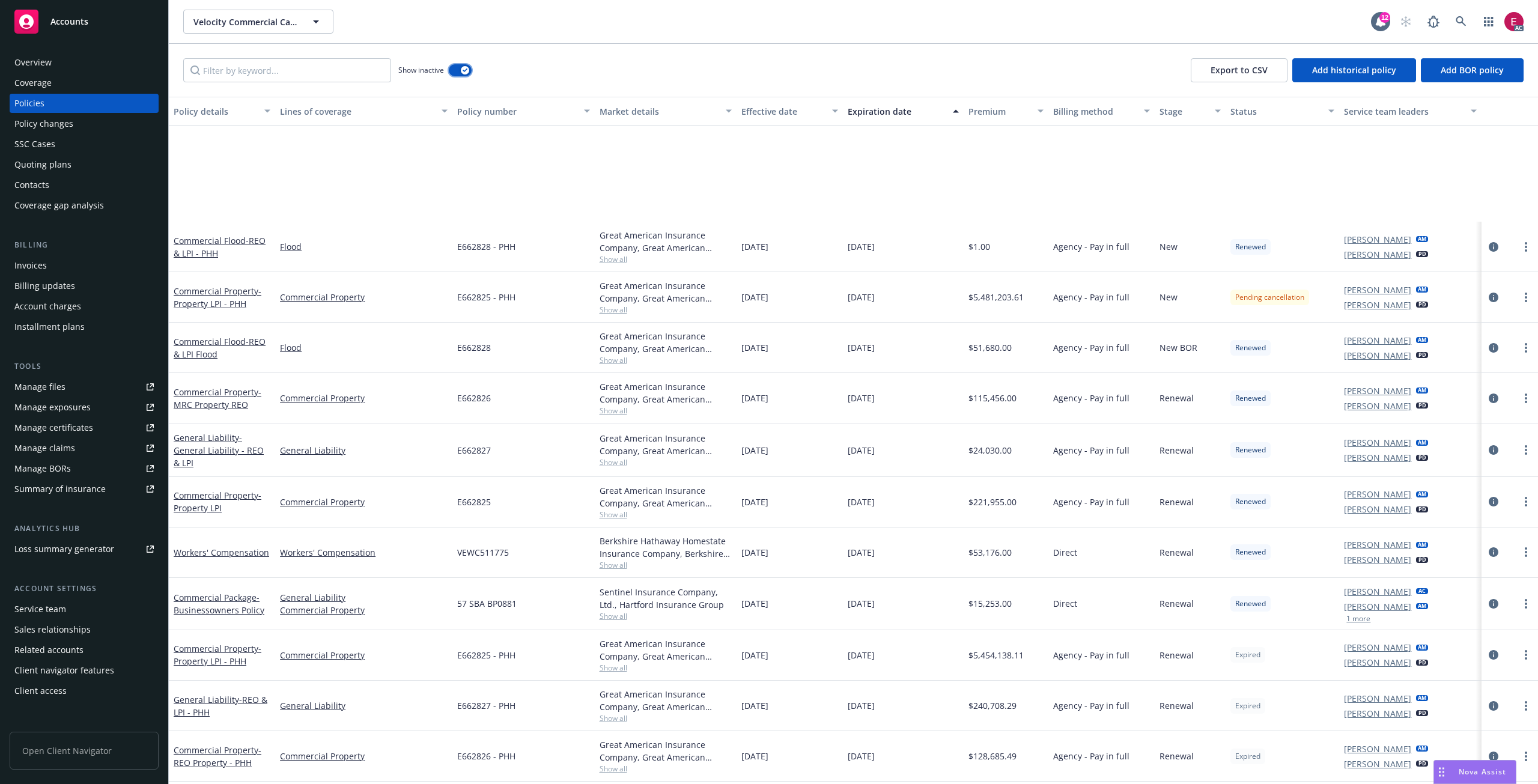
scroll to position [902, 0]
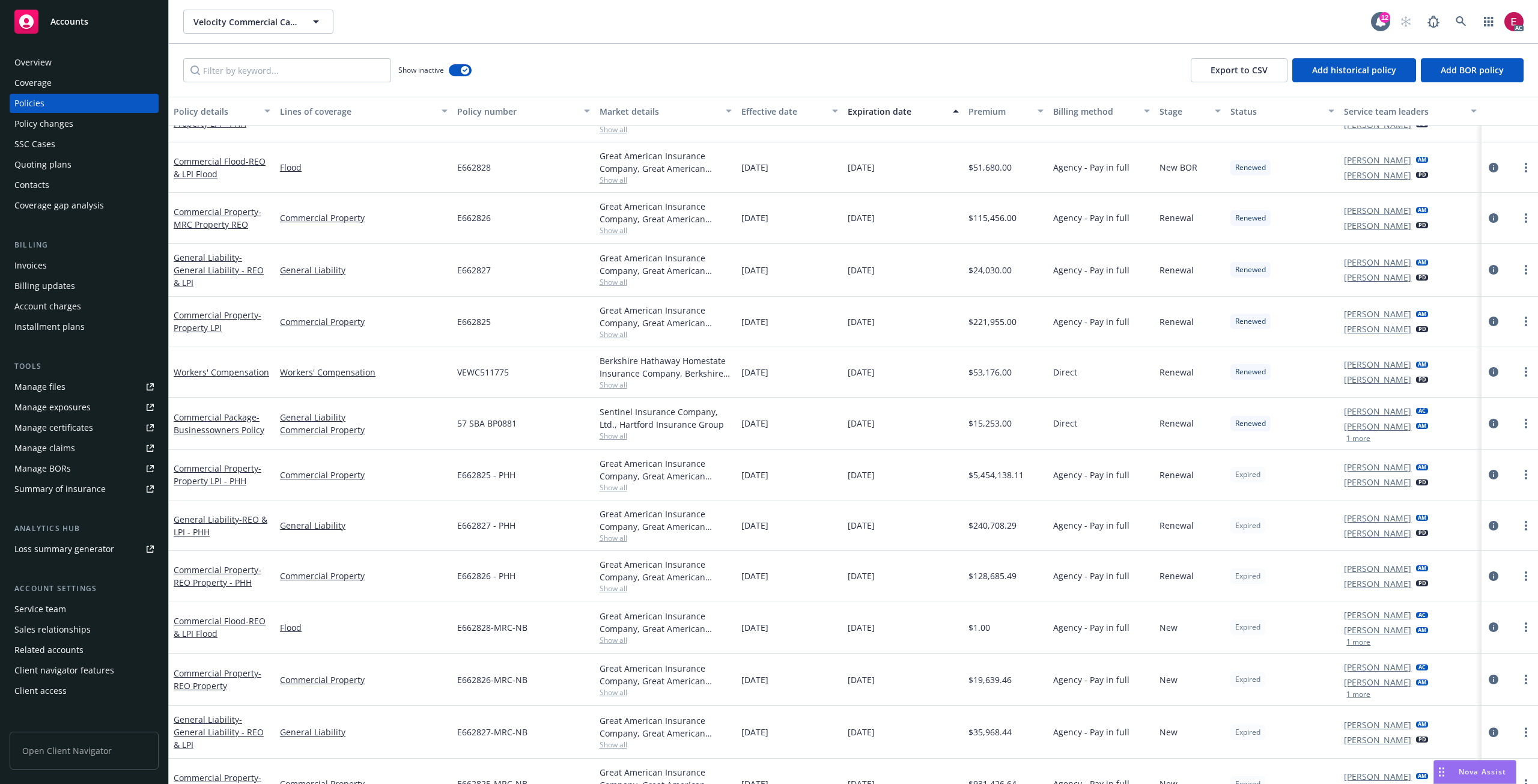
click at [67, 268] on div "Invoices" at bounding box center [84, 266] width 139 height 19
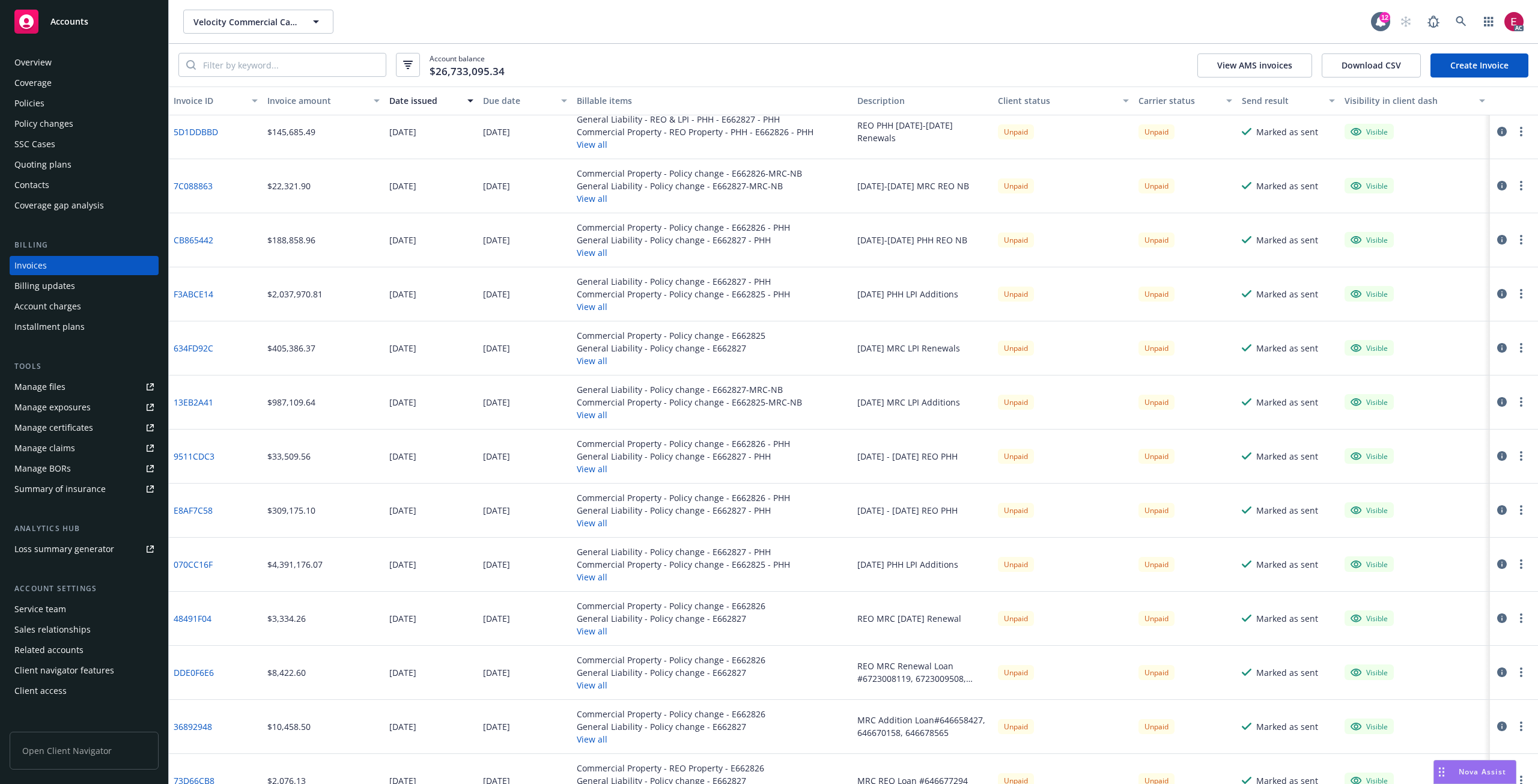
scroll to position [240, 0]
